Goal: Find specific page/section: Find specific page/section

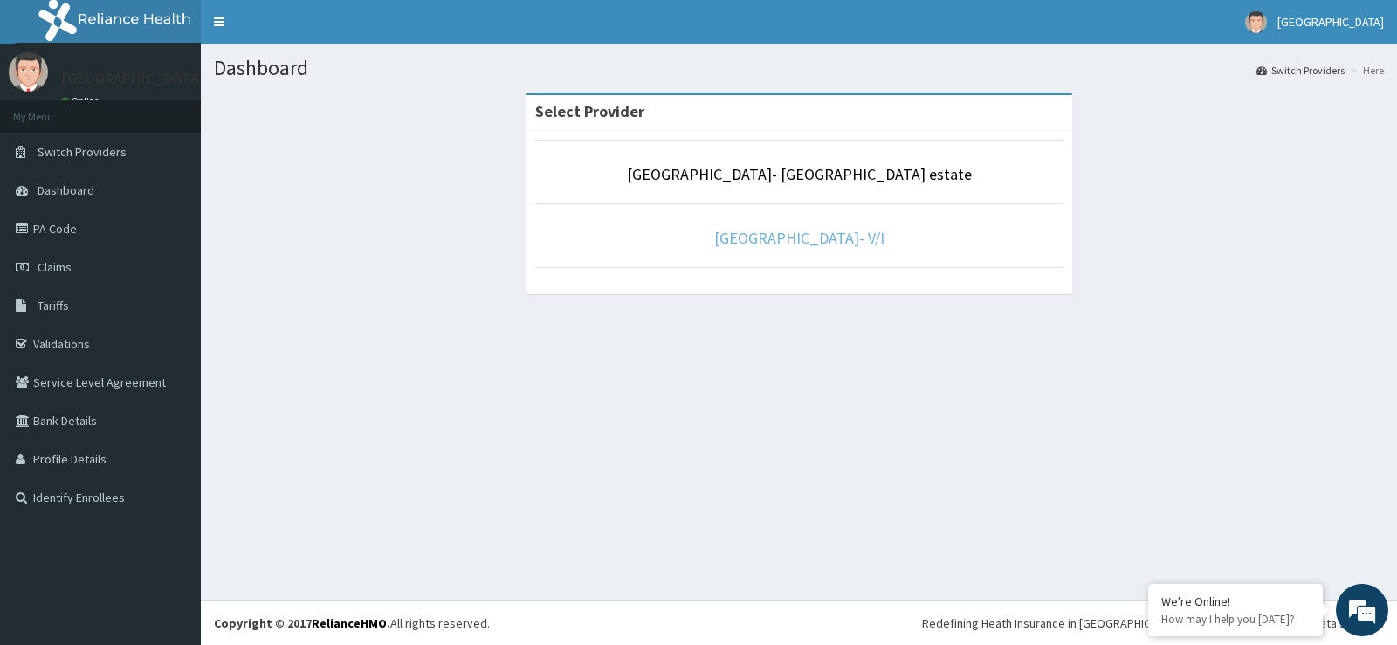
click at [841, 234] on link "[GEOGRAPHIC_DATA]- V/I" at bounding box center [799, 238] width 170 height 20
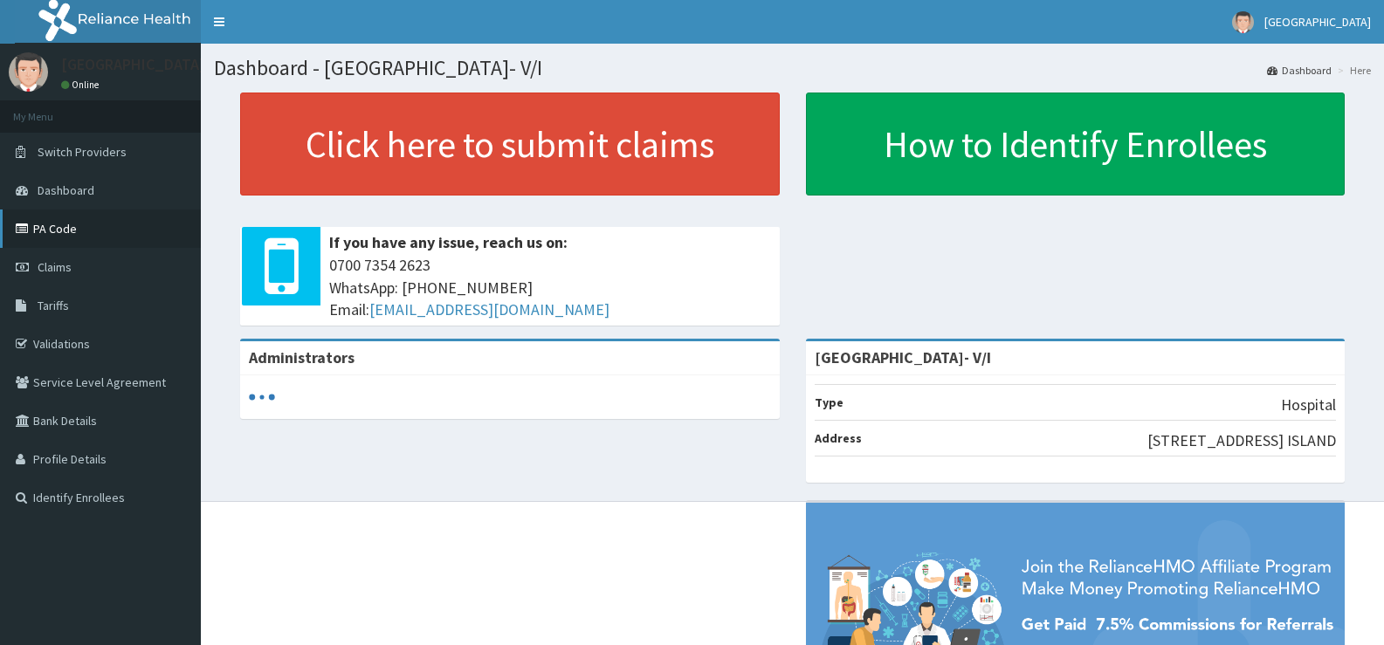
click at [64, 230] on link "PA Code" at bounding box center [100, 229] width 201 height 38
